Goal: Transaction & Acquisition: Purchase product/service

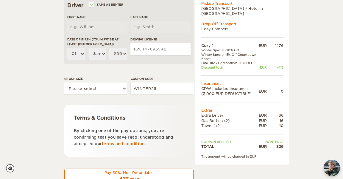
scroll to position [195, 0]
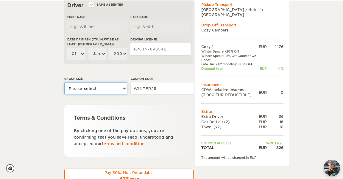
click at [106, 92] on select "Please select 1 2" at bounding box center [95, 89] width 63 height 12
select select "2"
click at [64, 83] on select "Please select 1 2" at bounding box center [95, 89] width 63 height 12
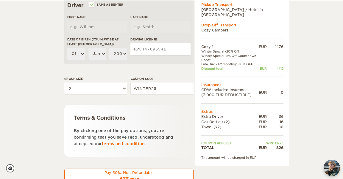
click at [34, 105] on div "Cozy 1 Expand Collapse Total 826 EUR Automatic 2x4 COST FOR 6 Days 16. Oct 2025…" at bounding box center [171, 25] width 343 height 441
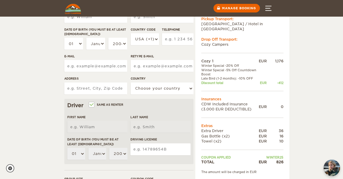
scroll to position [0, 0]
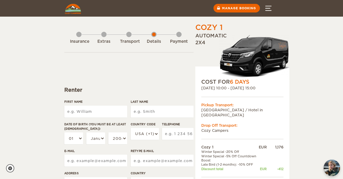
click at [130, 35] on div "Transport" at bounding box center [128, 41] width 5 height 24
click at [130, 42] on div "Transport" at bounding box center [129, 42] width 18 height 6
select select "2"
click at [104, 36] on div "Extras" at bounding box center [103, 41] width 5 height 24
click at [270, 6] on button "Menu" at bounding box center [268, 8] width 21 height 17
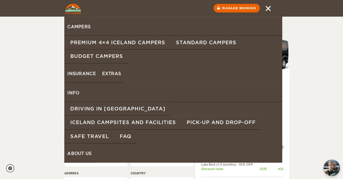
click at [187, 43] on link "Standard Campers" at bounding box center [205, 43] width 71 height 14
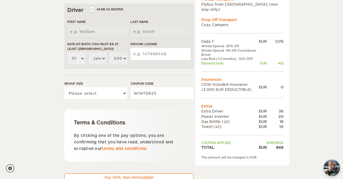
scroll to position [190, 0]
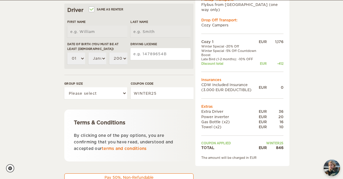
click at [37, 26] on div "Cozy 1 Expand Collapse Total 846 EUR Automatic 2x4 COST FOR 6 Days 16. Oct 2025…" at bounding box center [171, 30] width 343 height 441
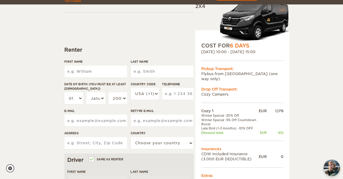
scroll to position [45, 0]
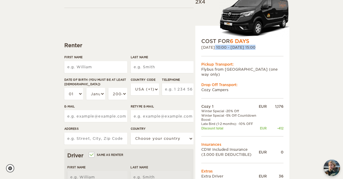
drag, startPoint x: 201, startPoint y: 48, endPoint x: 273, endPoint y: 51, distance: 71.8
click at [273, 51] on div "COST FOR 6 Days 16. Oct 2025 10:00 - 21. Oct 2025 15:00 Pickup Transport: Flybu…" at bounding box center [242, 128] width 94 height 205
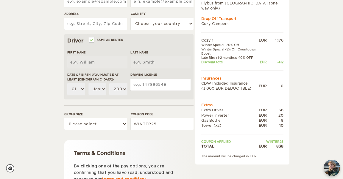
scroll to position [160, 0]
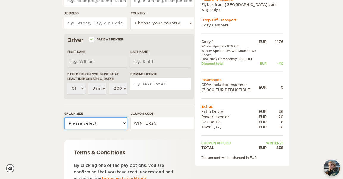
click at [110, 120] on select "Please select 1 2" at bounding box center [95, 123] width 63 height 12
select select "2"
click at [64, 117] on select "Please select 1 2" at bounding box center [95, 123] width 63 height 12
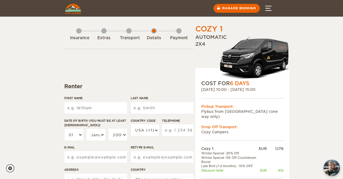
scroll to position [3, 0]
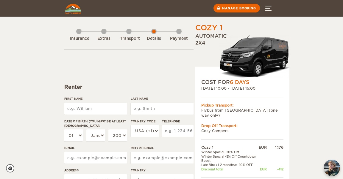
click at [99, 106] on input "First Name" at bounding box center [95, 109] width 63 height 12
type input "[PERSON_NAME]"
type input "Mencarelli"
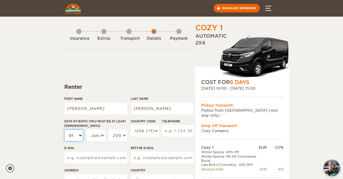
click at [70, 136] on select "01 02 03 04 05 06 07 08 09 10 11 12 13 14 15 16 17 18 19 20 21 22 23 24 25 26 2…" at bounding box center [73, 136] width 19 height 12
select select "05"
click at [64, 130] on select "01 02 03 04 05 06 07 08 09 10 11 12 13 14 15 16 17 18 19 20 21 22 23 24 25 26 2…" at bounding box center [73, 136] width 19 height 12
select select "05"
click at [94, 138] on select "January February March April May June July August September October November De…" at bounding box center [95, 136] width 19 height 12
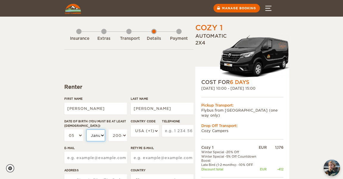
select select "10"
click at [86, 130] on select "January February March April May June July August September October November De…" at bounding box center [95, 136] width 19 height 12
select select "10"
click at [121, 135] on select "2004 2003 2002 2001 2000 1999 1998 1997 1996 1995 1994 1993 1992 1991 1990 1989…" at bounding box center [117, 136] width 19 height 12
select select "1992"
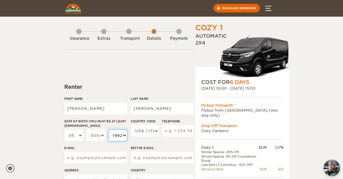
click at [108, 130] on select "2004 2003 2002 2001 2000 1999 1998 1997 1996 1995 1994 1993 1992 1991 1990 1989…" at bounding box center [117, 136] width 19 height 12
select select "1992"
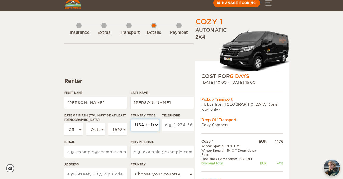
click at [140, 124] on select "USA (+1) UK (+44) Germany (+49) Algeria (+213) Andorra (+376) Angola (+244) Ang…" at bounding box center [145, 125] width 28 height 12
select select "39"
click at [131, 119] on select "USA (+1) UK (+44) Germany (+49) Algeria (+213) Andorra (+376) Angola (+244) Ang…" at bounding box center [145, 125] width 28 height 12
click at [168, 128] on input "Telephone" at bounding box center [178, 125] width 32 height 12
type input "3200296014"
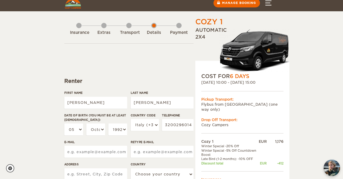
click at [83, 154] on input "E-mail" at bounding box center [95, 152] width 63 height 12
type input "ivan.menca@yahoo.it"
click at [135, 154] on input "Retype E-mail" at bounding box center [162, 152] width 63 height 12
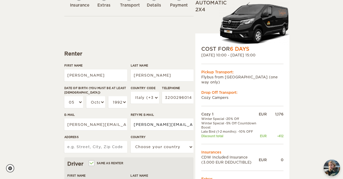
scroll to position [37, 0]
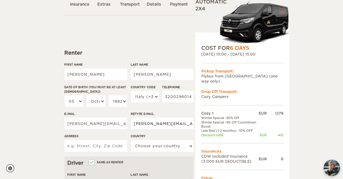
type input "ivan.menca@yahoo.it"
click at [89, 148] on input "Address" at bounding box center [95, 146] width 63 height 12
type input "via luigi morandi 31"
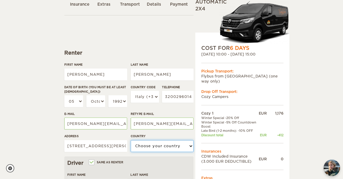
click at [140, 147] on select "Choose your country United States United Kingdom Germany Afghanistan Albania Al…" at bounding box center [162, 146] width 63 height 12
select select "101"
click at [131, 140] on select "Choose your country United States United Kingdom Germany Afghanistan Albania Al…" at bounding box center [162, 146] width 63 height 12
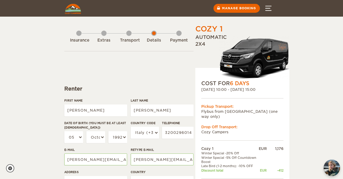
scroll to position [0, 0]
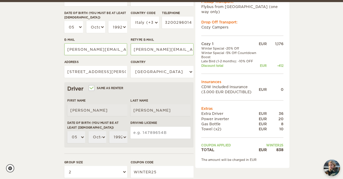
scroll to position [114, 0]
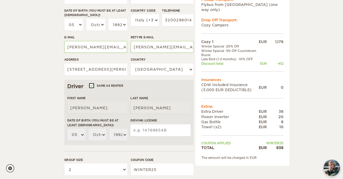
click at [93, 84] on input "Same as renter" at bounding box center [91, 86] width 4 height 4
checkbox input "false"
select select
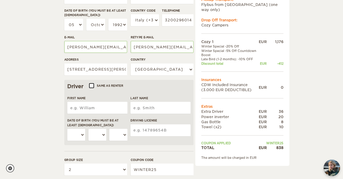
click at [93, 85] on input "Same as renter" at bounding box center [91, 86] width 4 height 4
checkbox input "true"
type input "Ivan"
type input "Mencarelli"
select select "05"
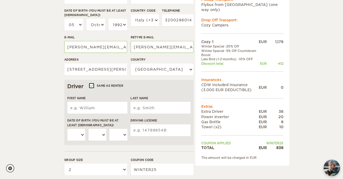
select select "10"
select select "1992"
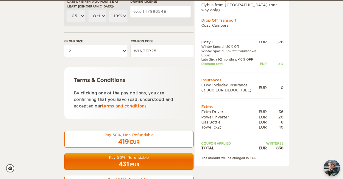
scroll to position [233, 0]
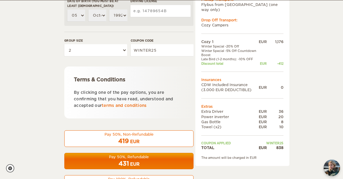
click at [215, 109] on td "Extra Driver" at bounding box center [229, 111] width 57 height 5
click at [204, 109] on td "Extra Driver" at bounding box center [229, 111] width 57 height 5
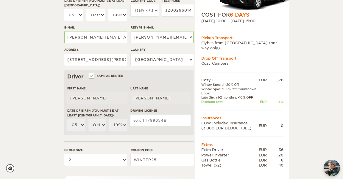
scroll to position [125, 0]
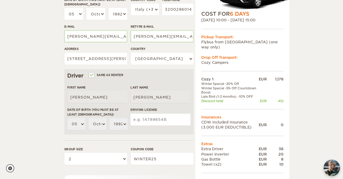
click at [137, 119] on input "Driving License" at bounding box center [160, 120] width 60 height 12
type input "U135T6799K"
click at [35, 129] on div "Cozy 1 Expand Collapse Total 838 EUR Automatic 2x4 COST FOR 6 Days 16. Oct 2025…" at bounding box center [171, 95] width 343 height 441
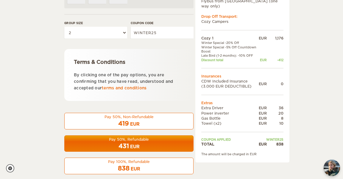
scroll to position [261, 0]
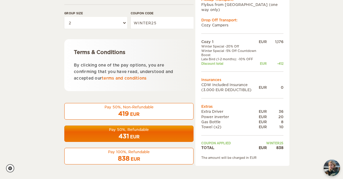
click at [165, 155] on div "838 EUR" at bounding box center [128, 159] width 121 height 9
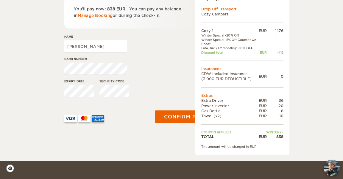
scroll to position [121, 0]
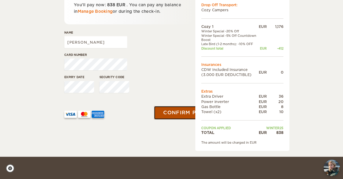
click at [165, 112] on button "Confirm payment" at bounding box center [191, 112] width 75 height 13
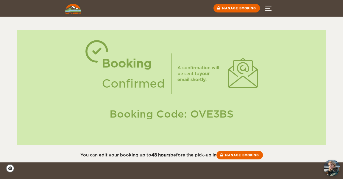
click at [214, 115] on div "Booking Code: OVE3BS" at bounding box center [171, 114] width 297 height 14
copy div "OVE3BS"
click at [46, 128] on div "Booking Confirmed A confirmation will be sent to your email shortly. Booking Co…" at bounding box center [171, 87] width 308 height 115
